Goal: Task Accomplishment & Management: Use online tool/utility

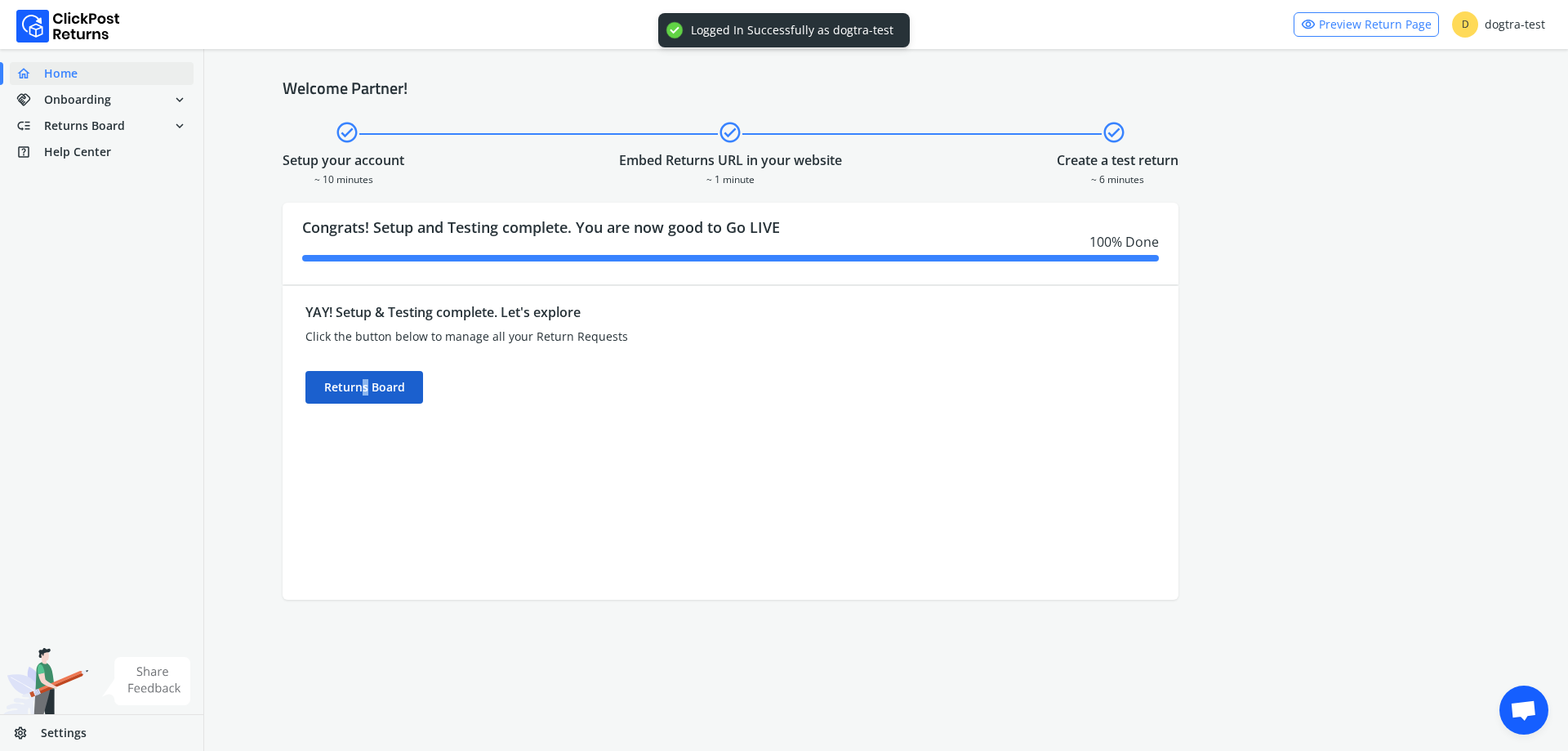
click at [362, 385] on div "Returns Board" at bounding box center [364, 387] width 117 height 33
